Goal: Complete application form

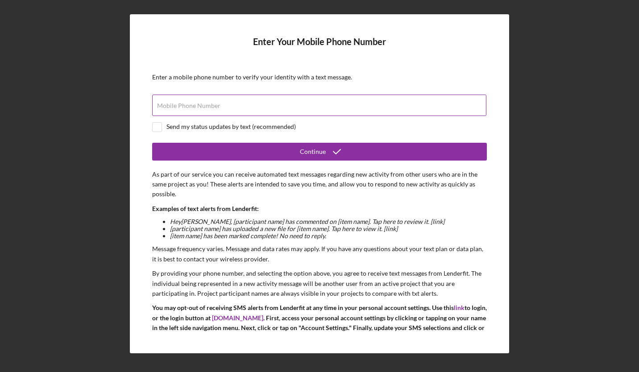
click at [274, 106] on input "Mobile Phone Number" at bounding box center [319, 105] width 334 height 21
type input "[PHONE_NUMBER]"
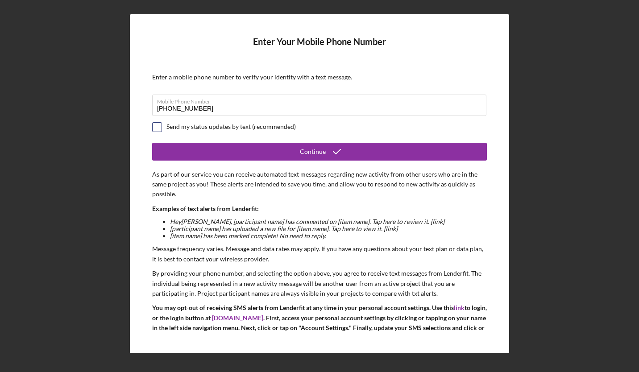
click at [158, 128] on input "checkbox" at bounding box center [157, 127] width 9 height 9
checkbox input "true"
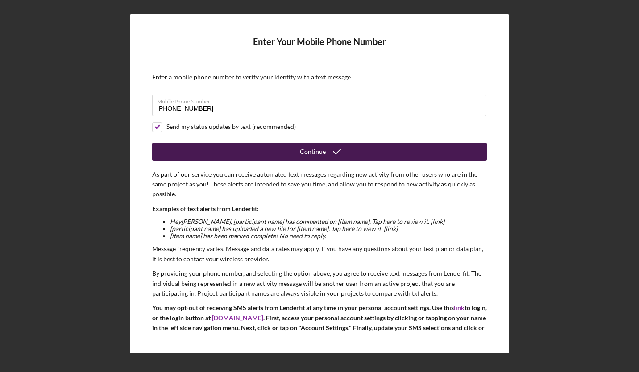
click at [282, 150] on button "Continue" at bounding box center [319, 152] width 335 height 18
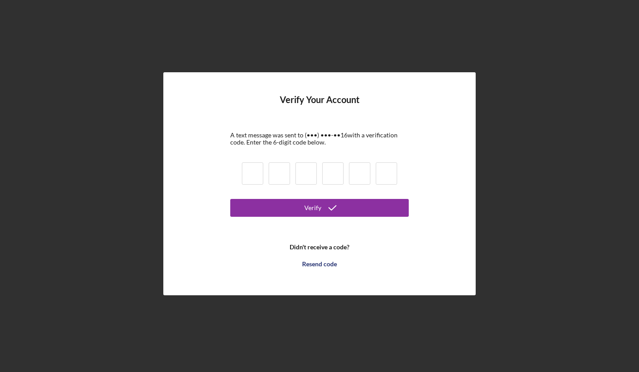
click at [256, 172] on input at bounding box center [252, 173] width 21 height 22
type input "9"
type input "6"
type input "8"
type input "5"
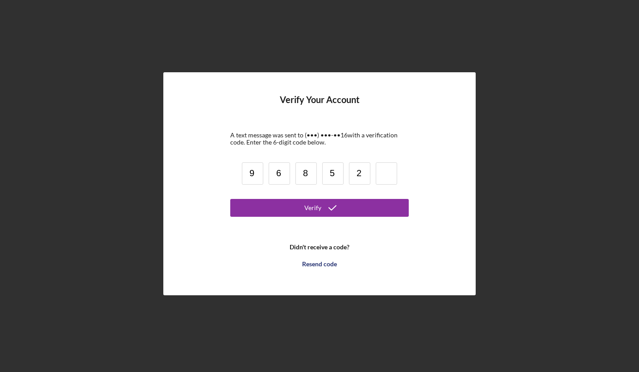
type input "2"
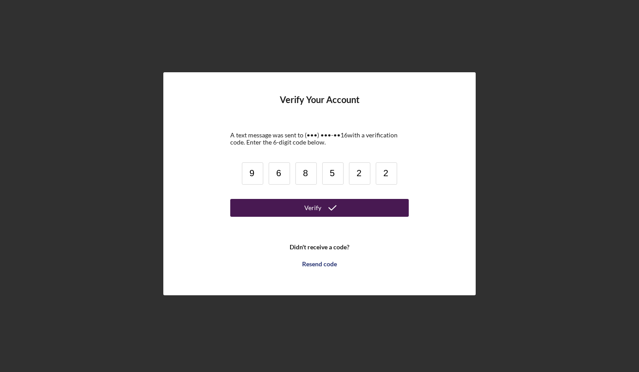
type input "2"
click at [316, 207] on div "Verify" at bounding box center [312, 208] width 17 height 18
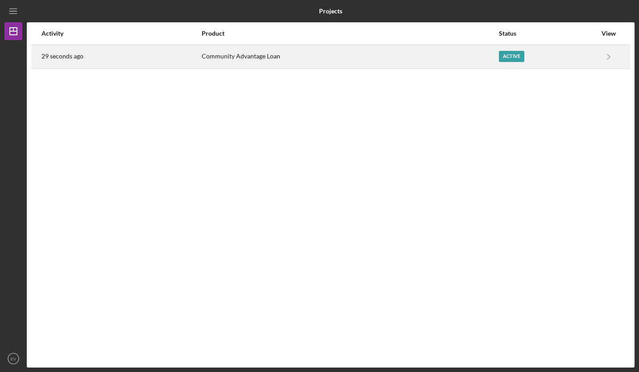
click at [514, 58] on div "Active" at bounding box center [511, 56] width 25 height 11
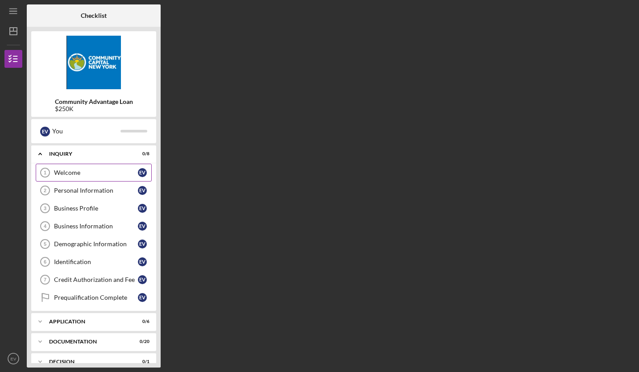
click at [95, 171] on div "Welcome" at bounding box center [96, 172] width 84 height 7
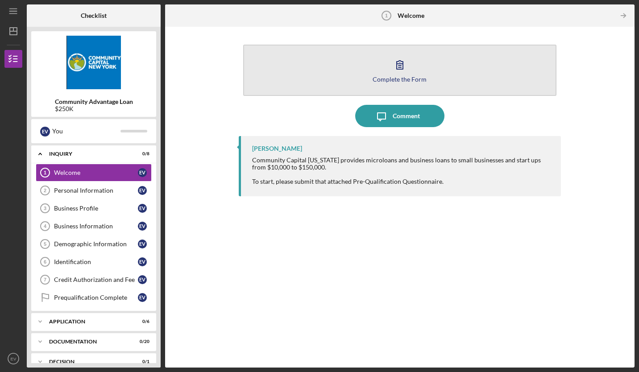
click at [406, 75] on icon "button" at bounding box center [400, 65] width 22 height 22
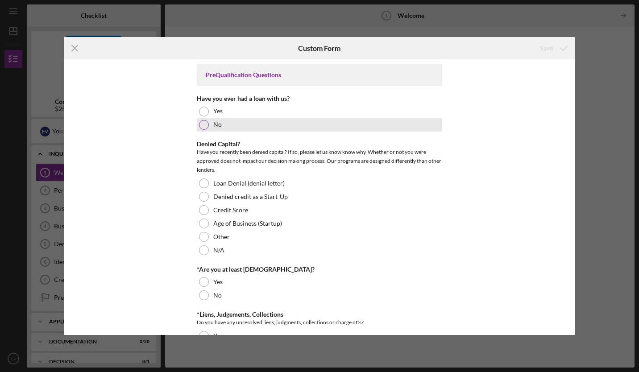
click at [204, 122] on div at bounding box center [204, 125] width 10 height 10
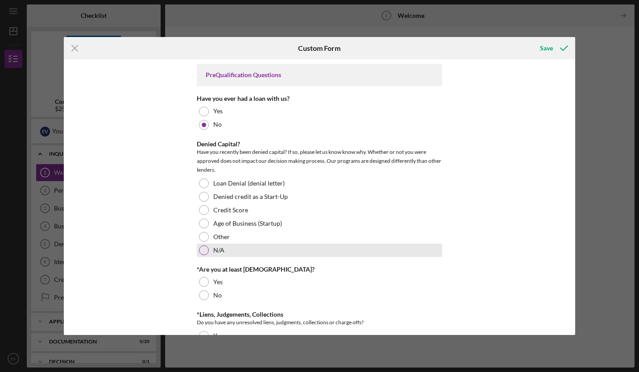
click at [205, 247] on div at bounding box center [204, 250] width 10 height 10
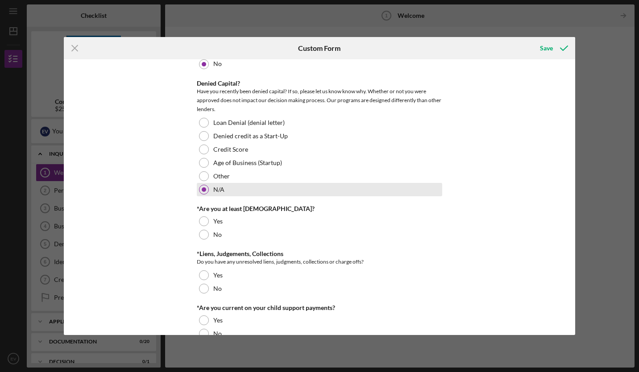
scroll to position [61, 0]
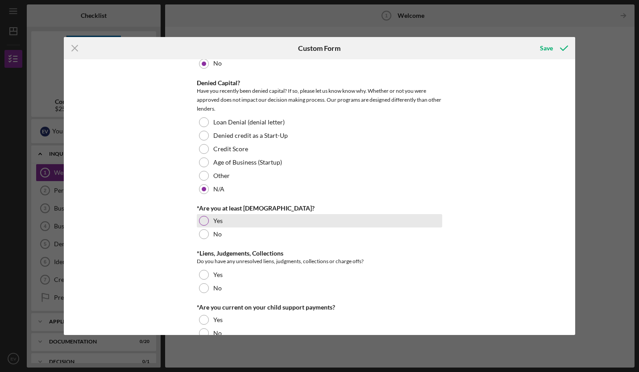
click at [206, 221] on div at bounding box center [204, 221] width 10 height 10
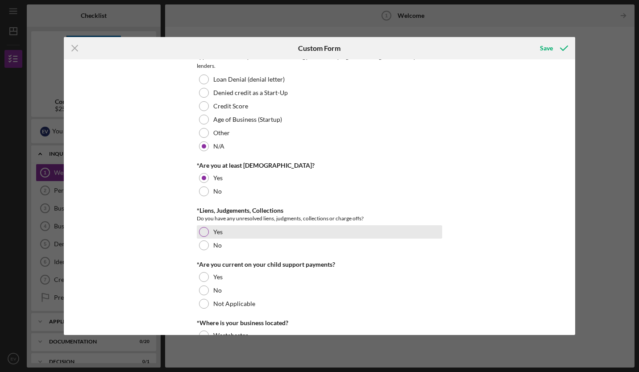
scroll to position [105, 0]
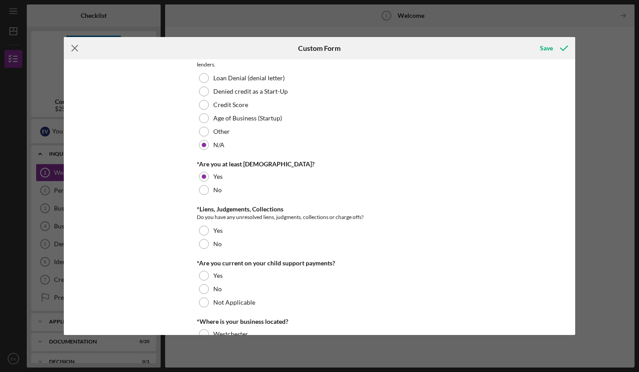
click at [74, 46] on icon "Icon/Menu Close" at bounding box center [75, 48] width 22 height 22
